Goal: Task Accomplishment & Management: Manage account settings

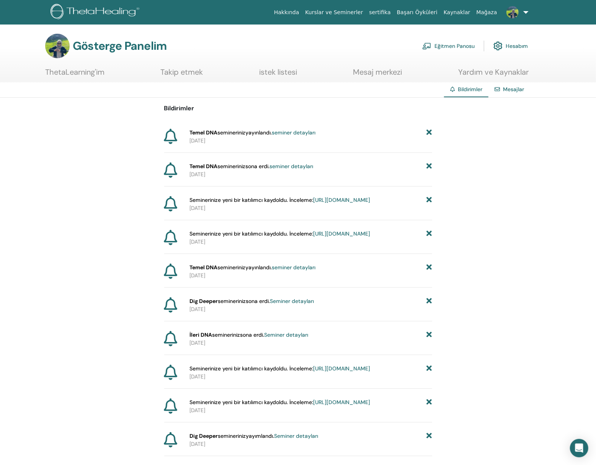
click at [303, 132] on font "seminer detayları" at bounding box center [294, 132] width 44 height 7
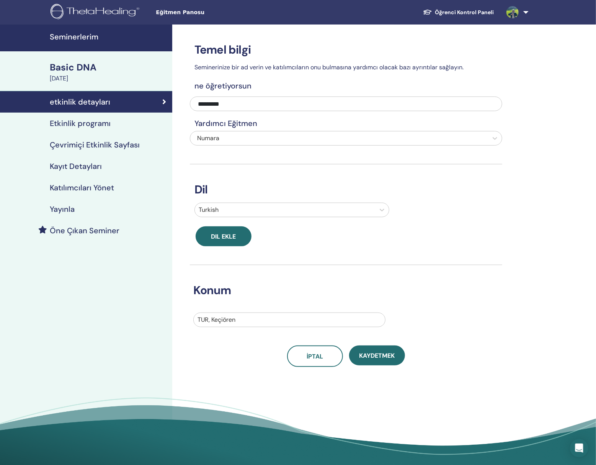
click at [68, 77] on div "August 19, 2025" at bounding box center [109, 78] width 118 height 9
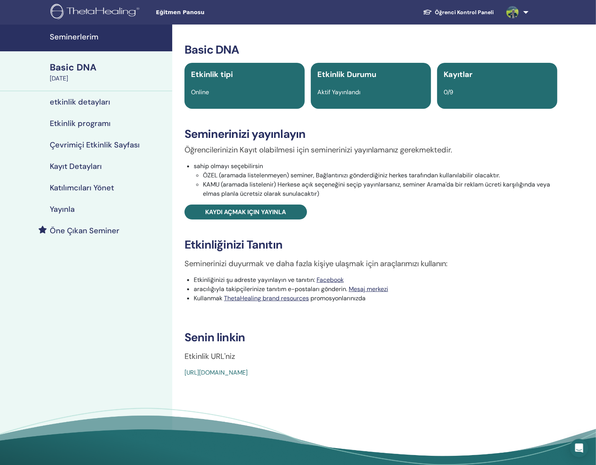
click at [61, 34] on h4 "Seminerlerim" at bounding box center [109, 36] width 118 height 9
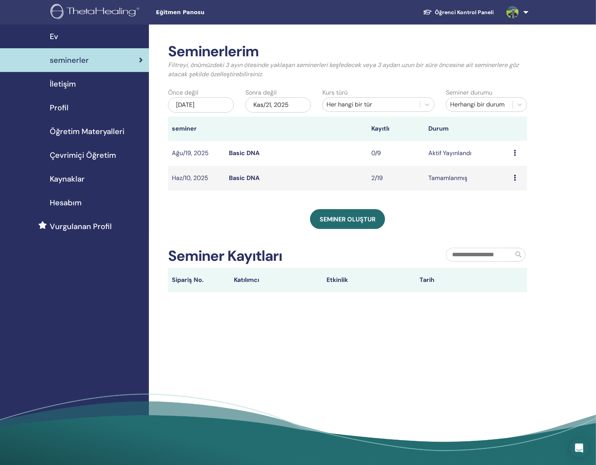
click at [516, 152] on div "Ön izleme Düzenlemek katılımcılar İptal" at bounding box center [519, 153] width 10 height 9
click at [507, 174] on link "Düzenlemek" at bounding box center [511, 170] width 34 height 8
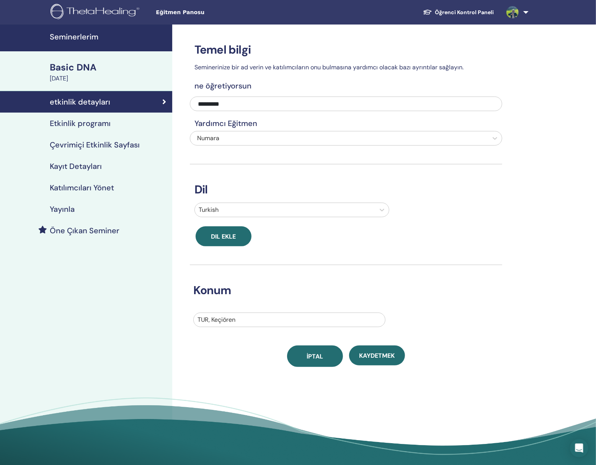
click at [318, 358] on span "İptal" at bounding box center [315, 356] width 16 height 8
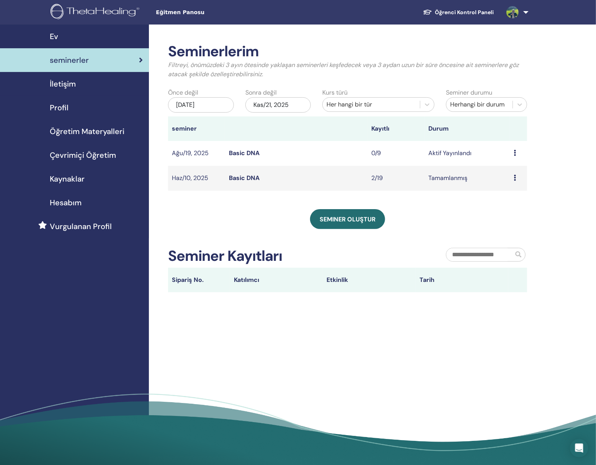
click at [513, 152] on td "Ön izleme Düzenlemek katılımcılar İptal" at bounding box center [518, 153] width 17 height 25
click at [516, 153] on icon at bounding box center [515, 153] width 2 height 6
drag, startPoint x: 516, startPoint y: 153, endPoint x: 492, endPoint y: 152, distance: 24.2
click at [492, 152] on td "Aktif Yayınlandı" at bounding box center [467, 153] width 85 height 25
click at [522, 154] on div "Ön izleme Düzenlemek katılımcılar İptal" at bounding box center [519, 153] width 10 height 9
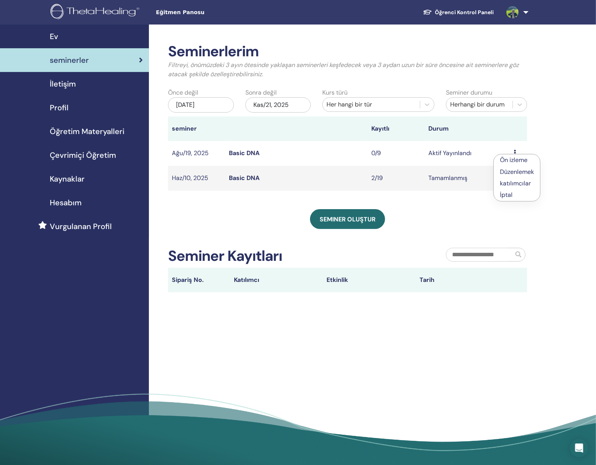
click at [512, 198] on p "İptal" at bounding box center [517, 194] width 34 height 9
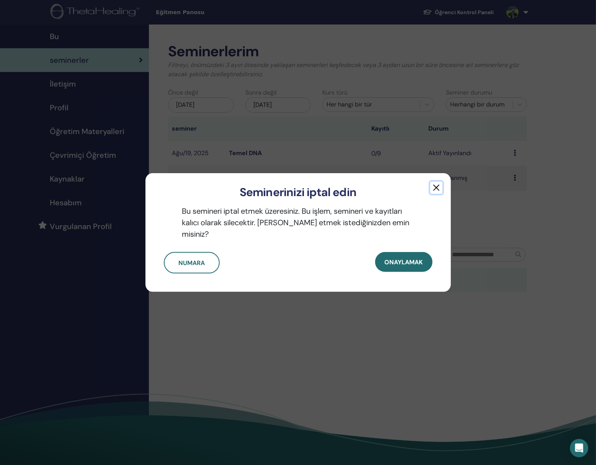
click at [437, 194] on button "button" at bounding box center [436, 187] width 12 height 12
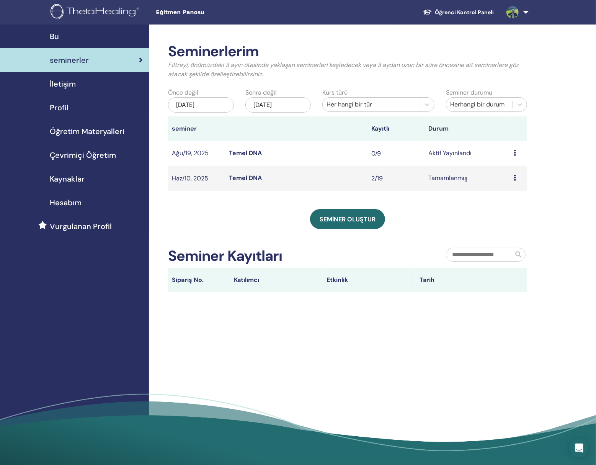
click at [516, 155] on div "Ön izleme Düzenlemek katılımcılar İptal" at bounding box center [519, 153] width 10 height 9
click at [507, 197] on p "İptal" at bounding box center [511, 195] width 34 height 9
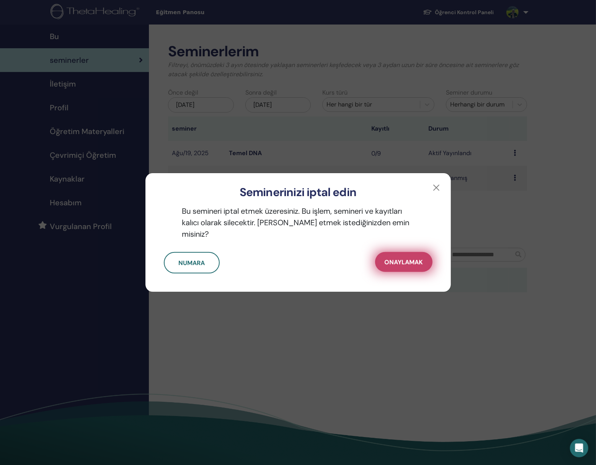
click at [392, 258] on font "Onaylamak" at bounding box center [404, 262] width 38 height 8
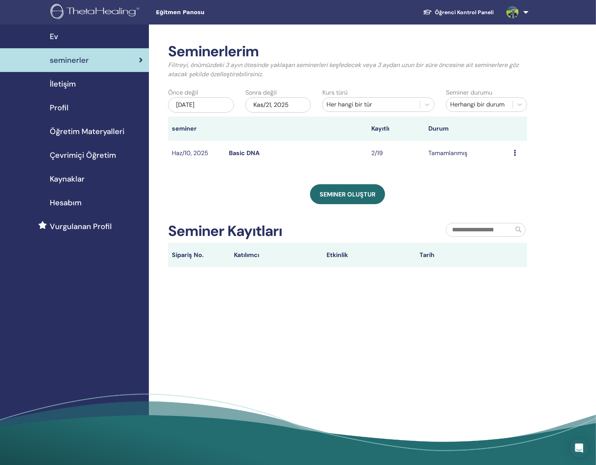
click at [444, 150] on td "Tamamlanmış" at bounding box center [467, 153] width 85 height 25
click at [516, 152] on div "Ön izleme katılımcılar" at bounding box center [519, 153] width 10 height 9
click at [508, 159] on link "Ön izleme" at bounding box center [508, 158] width 28 height 8
click at [523, 150] on div "Ön izleme katılımcılar" at bounding box center [519, 153] width 10 height 9
click at [518, 169] on link "katılımcılar" at bounding box center [516, 168] width 31 height 8
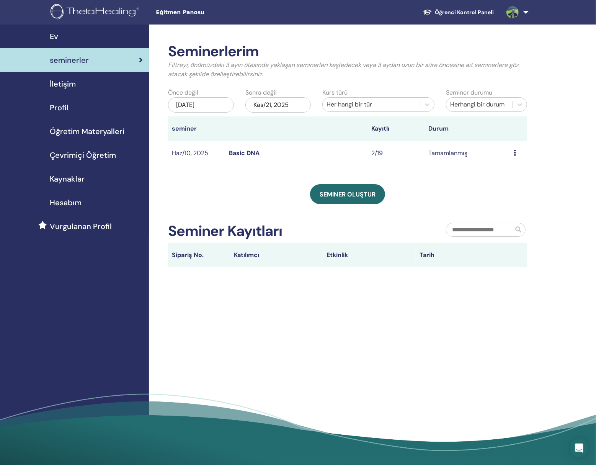
click at [60, 83] on span "İletişim" at bounding box center [63, 83] width 26 height 11
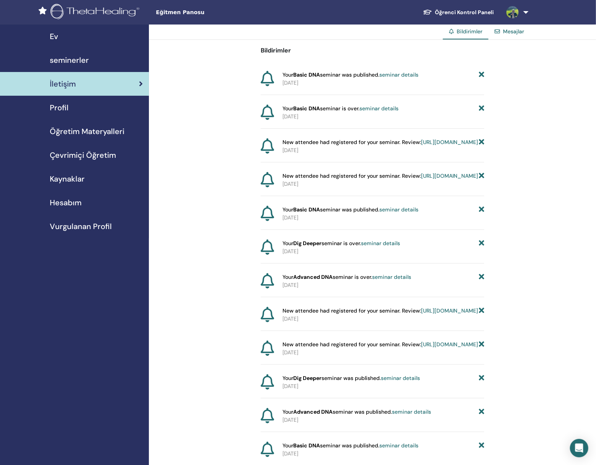
click at [66, 106] on span "Profil" at bounding box center [59, 107] width 19 height 11
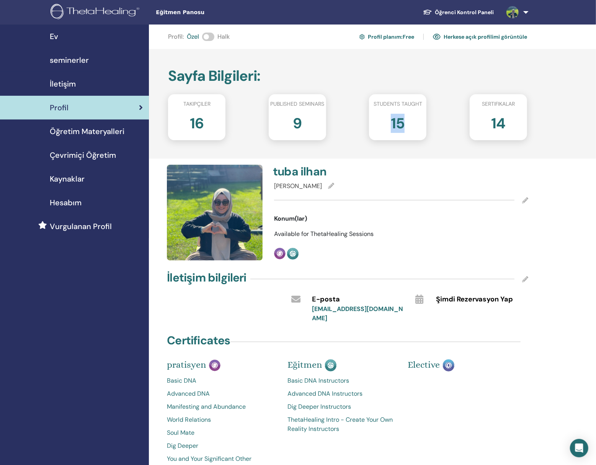
drag, startPoint x: 385, startPoint y: 122, endPoint x: 429, endPoint y: 122, distance: 44.4
click at [429, 122] on div "15" at bounding box center [397, 126] width 69 height 31
drag, startPoint x: 482, startPoint y: 123, endPoint x: 521, endPoint y: 123, distance: 39.0
click at [521, 123] on div "14" at bounding box center [498, 126] width 69 height 31
click at [521, 122] on div "14" at bounding box center [498, 126] width 69 height 31
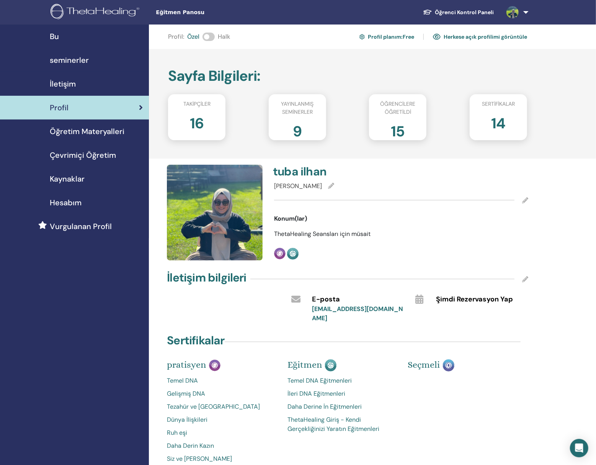
click at [196, 121] on font "16" at bounding box center [197, 123] width 14 height 19
click at [207, 103] on span "Takipçiler" at bounding box center [196, 104] width 27 height 8
click at [190, 103] on span "Takipçiler" at bounding box center [196, 104] width 27 height 8
click at [500, 122] on font "14" at bounding box center [498, 123] width 14 height 19
click at [499, 105] on span "sertifikalar" at bounding box center [498, 104] width 33 height 8
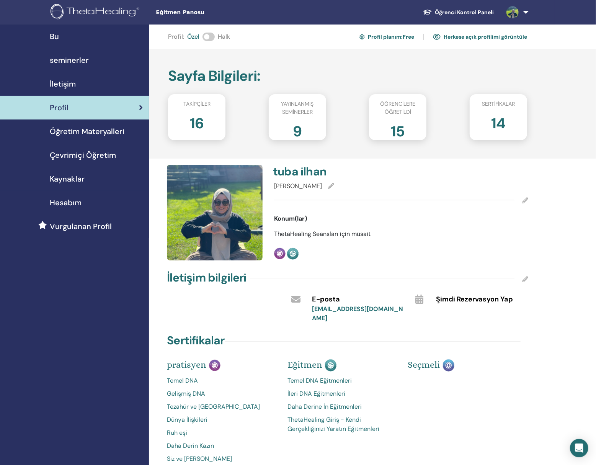
click at [498, 125] on font "14" at bounding box center [498, 123] width 14 height 19
click at [391, 113] on font "Öğrencilere öğretildi" at bounding box center [397, 107] width 35 height 15
click at [448, 109] on div "Takipçiler 16 Yayınlanmış seminerler 9 Öğrencilere öğretildi 15 sertifikalar 14" at bounding box center [347, 117] width 359 height 46
click at [294, 126] on font "9" at bounding box center [297, 131] width 9 height 19
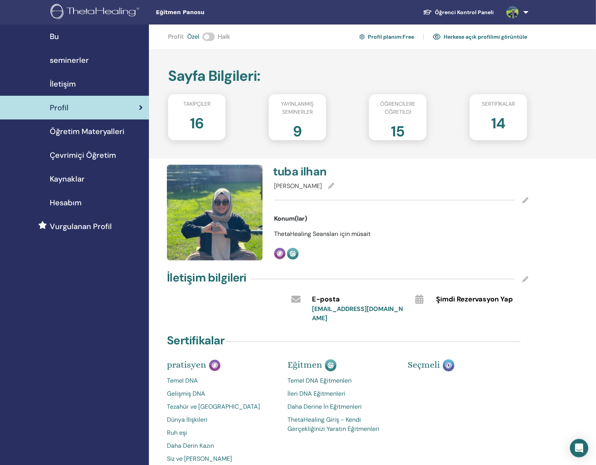
click at [59, 62] on span "seminerler" at bounding box center [69, 59] width 39 height 11
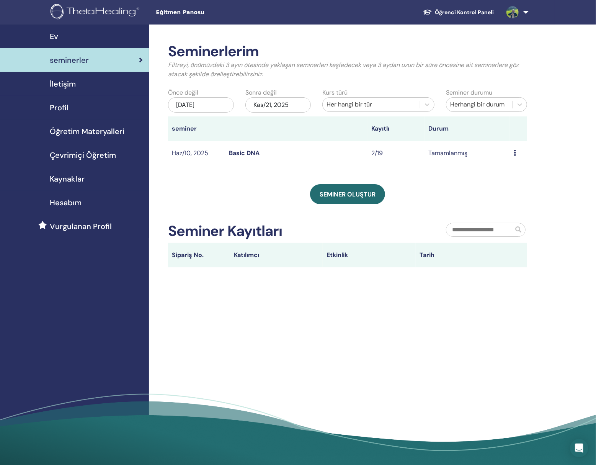
click at [213, 103] on div "May/21, 2025" at bounding box center [201, 104] width 66 height 15
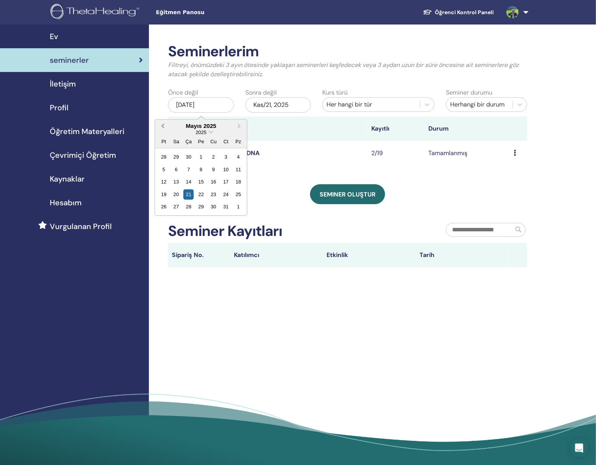
click at [161, 124] on button "Previous Month" at bounding box center [162, 126] width 12 height 12
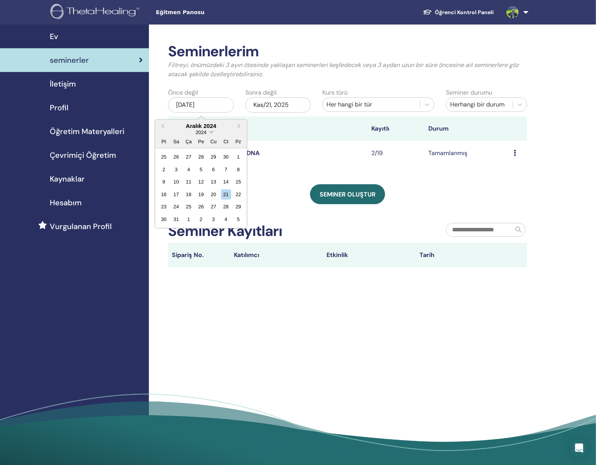
click at [211, 132] on span "Choose Date" at bounding box center [211, 131] width 5 height 5
click at [198, 195] on div "2023" at bounding box center [200, 193] width 45 height 8
click at [186, 166] on div "6" at bounding box center [188, 169] width 10 height 10
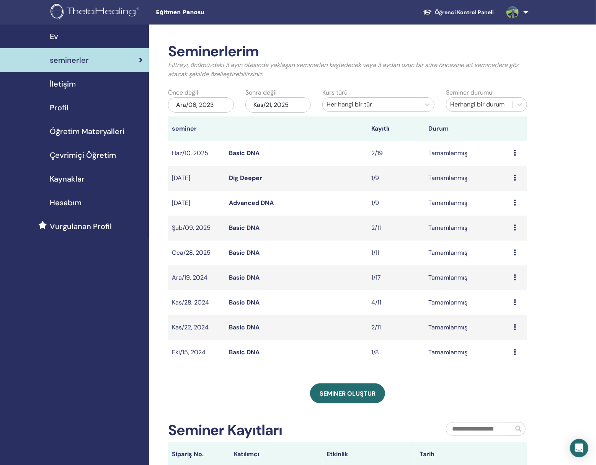
click at [512, 354] on td "Ön izleme katılımcılar" at bounding box center [518, 352] width 17 height 25
click at [514, 353] on icon at bounding box center [515, 352] width 2 height 6
click at [501, 374] on link "katılımcılar" at bounding box center [507, 371] width 31 height 8
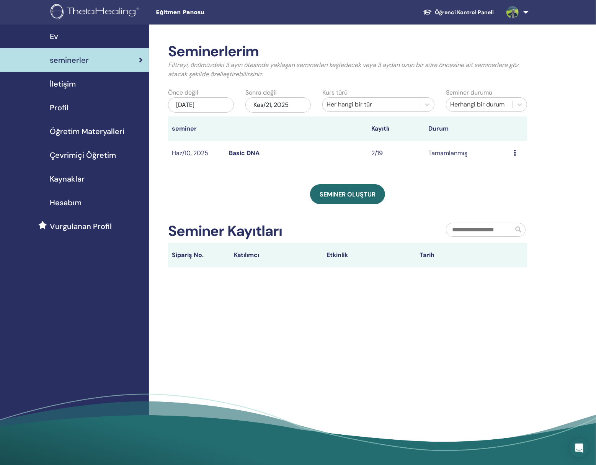
click at [221, 106] on div "[DATE]" at bounding box center [201, 104] width 66 height 15
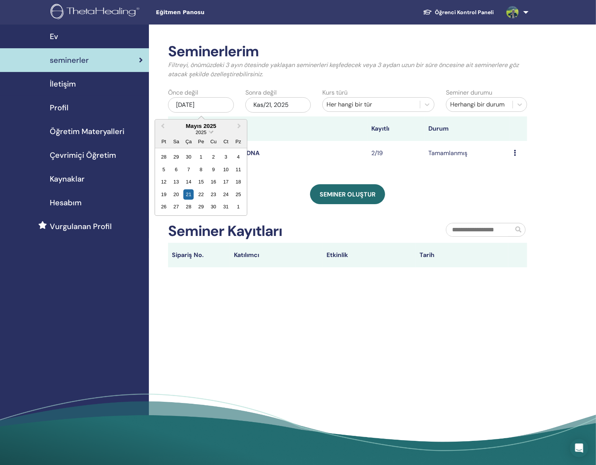
click at [204, 134] on span "2025" at bounding box center [201, 132] width 11 height 6
click at [205, 219] on div "2021" at bounding box center [200, 216] width 45 height 8
click at [200, 198] on div "20" at bounding box center [201, 194] width 10 height 10
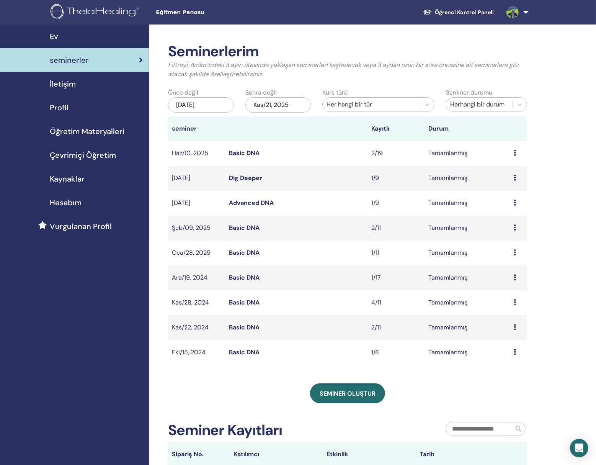
click at [55, 57] on span "seminerler" at bounding box center [69, 59] width 39 height 11
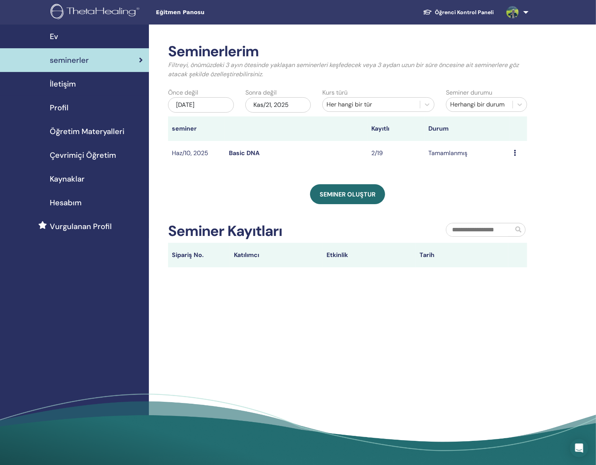
click at [60, 82] on span "İletişim" at bounding box center [63, 83] width 26 height 11
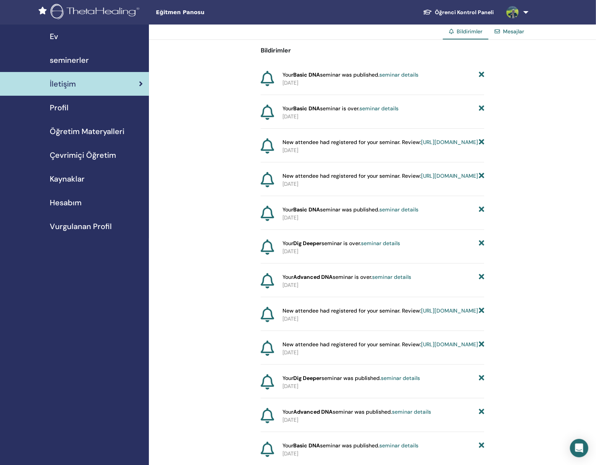
click at [73, 108] on div "Profil" at bounding box center [74, 107] width 137 height 11
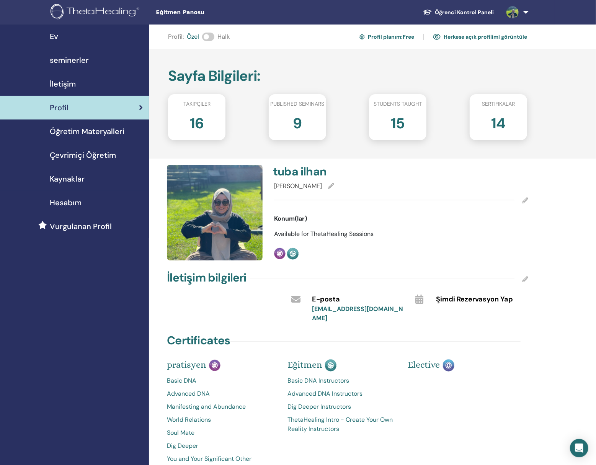
click at [366, 12] on div "Öğrenci Kontrol Paneli ti [PERSON_NAME] ThetaLearning'im ThetaHealer'larım Semi…" at bounding box center [413, 12] width 284 height 24
